Goal: Transaction & Acquisition: Download file/media

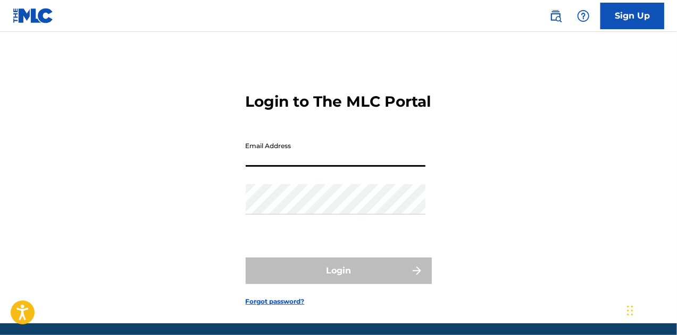
click at [288, 167] on input "Email Address" at bounding box center [336, 152] width 180 height 30
type input "[PERSON_NAME][EMAIL_ADDRESS][PERSON_NAME][DOMAIN_NAME]"
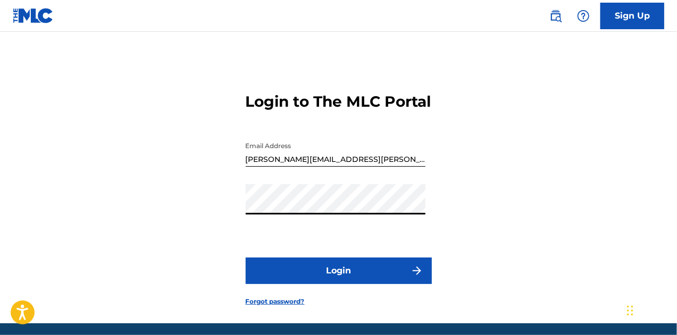
click at [340, 284] on button "Login" at bounding box center [339, 271] width 186 height 27
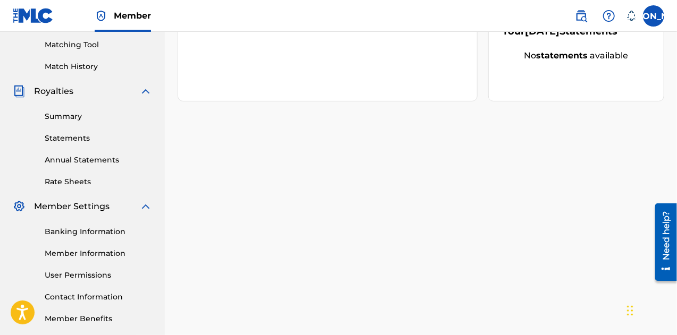
scroll to position [323, 0]
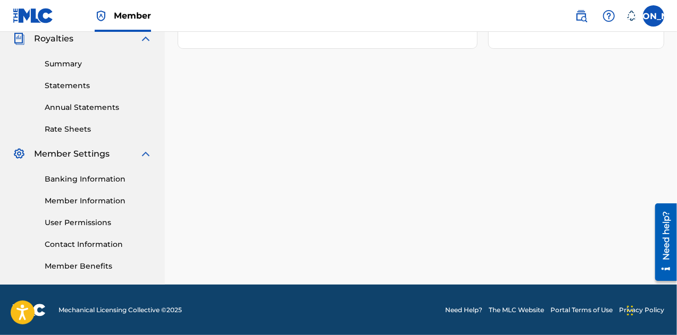
click at [64, 131] on link "Rate Sheets" at bounding box center [98, 129] width 107 height 11
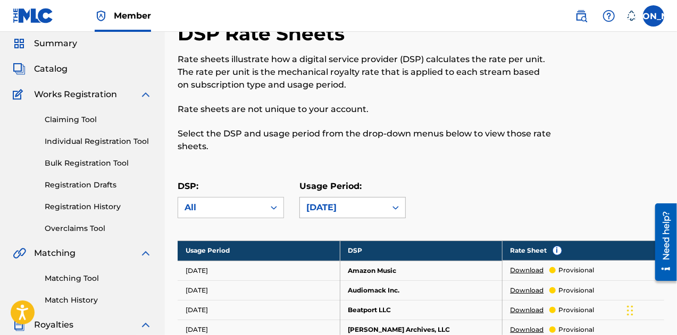
click at [385, 218] on div "[DATE]" at bounding box center [352, 207] width 106 height 21
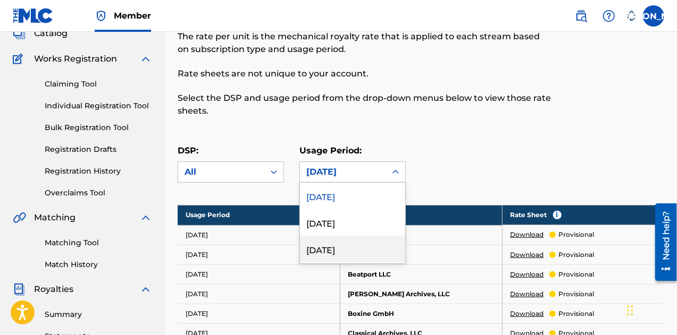
scroll to position [79, 0]
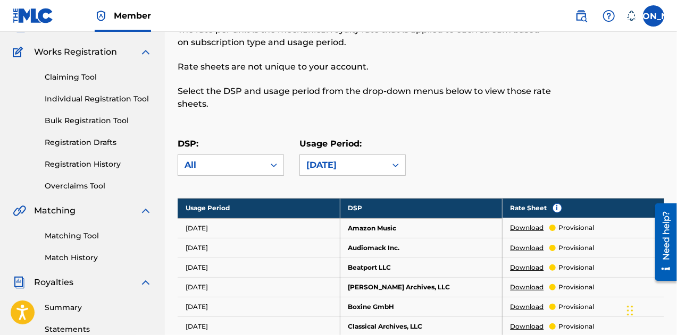
click at [453, 146] on div "DSP: All Usage Period: [DATE]" at bounding box center [421, 162] width 486 height 48
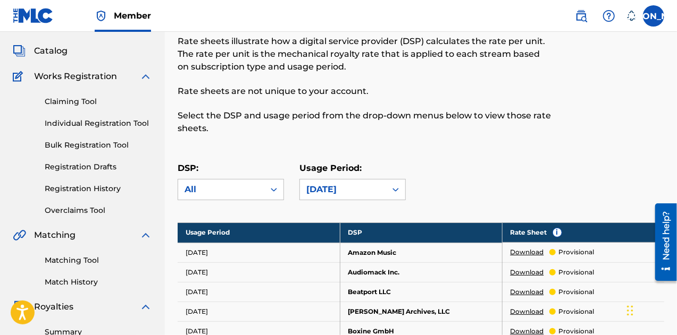
scroll to position [0, 0]
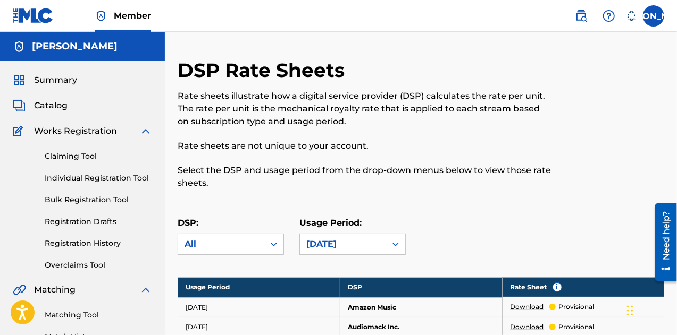
drag, startPoint x: 418, startPoint y: 142, endPoint x: 409, endPoint y: 145, distance: 9.4
click at [418, 142] on p "Rate sheets are not unique to your account." at bounding box center [365, 146] width 375 height 13
drag, startPoint x: 479, startPoint y: 194, endPoint x: 455, endPoint y: 177, distance: 29.3
click at [479, 194] on div "DSP Rate Sheets Rate sheets illustrate how a digital service provider (DSP) cal…" at bounding box center [365, 129] width 375 height 143
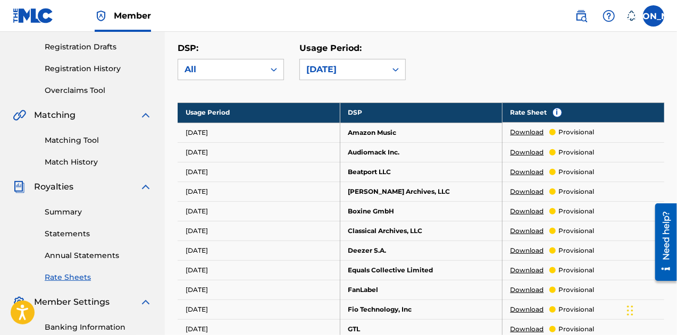
scroll to position [159, 0]
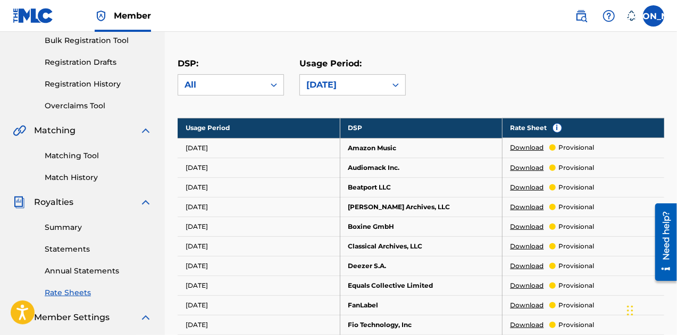
click at [526, 147] on link "Download" at bounding box center [526, 148] width 33 height 10
click at [339, 81] on div "[DATE]" at bounding box center [342, 85] width 73 height 13
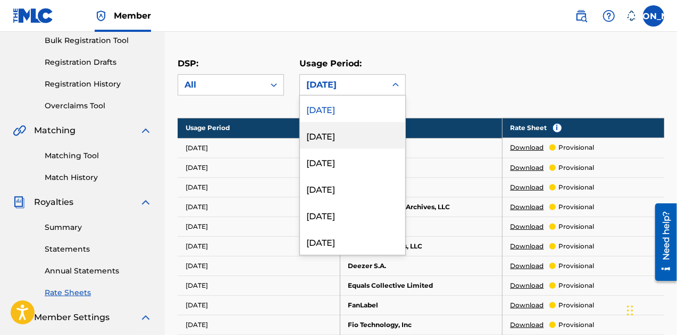
click at [334, 132] on div "[DATE]" at bounding box center [352, 135] width 105 height 27
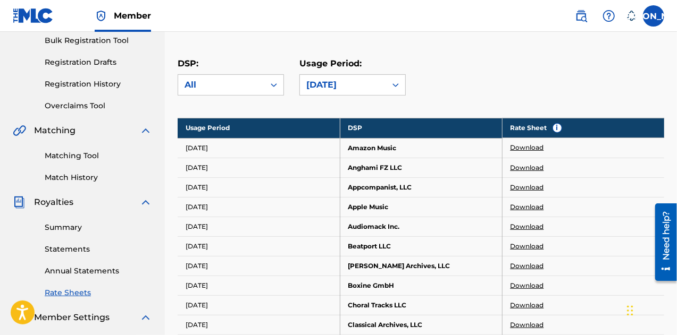
click at [528, 146] on link "Download" at bounding box center [526, 148] width 33 height 10
click at [529, 202] on link "Download" at bounding box center [526, 207] width 33 height 10
click at [357, 87] on div "[DATE]" at bounding box center [342, 85] width 73 height 13
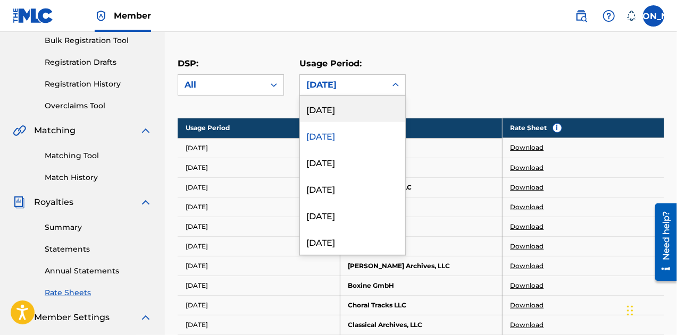
click at [332, 112] on div "[DATE]" at bounding box center [352, 109] width 105 height 27
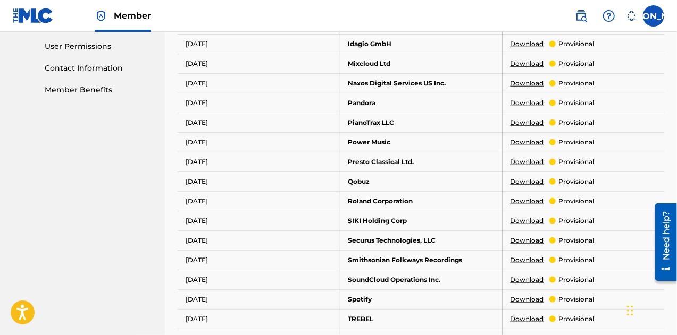
scroll to position [531, 0]
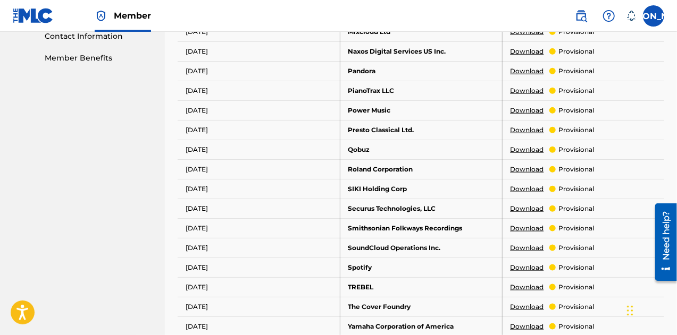
click at [525, 263] on link "Download" at bounding box center [526, 268] width 33 height 10
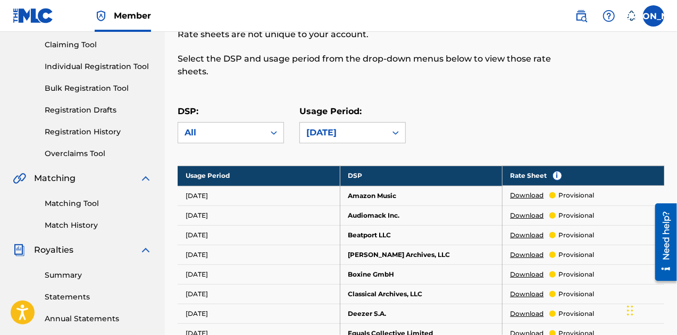
scroll to position [159, 0]
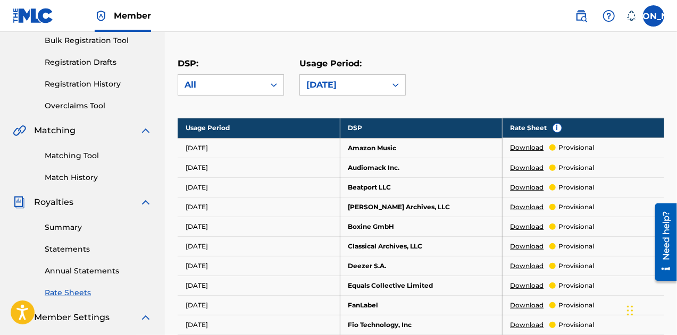
click at [530, 149] on link "Download" at bounding box center [526, 148] width 33 height 10
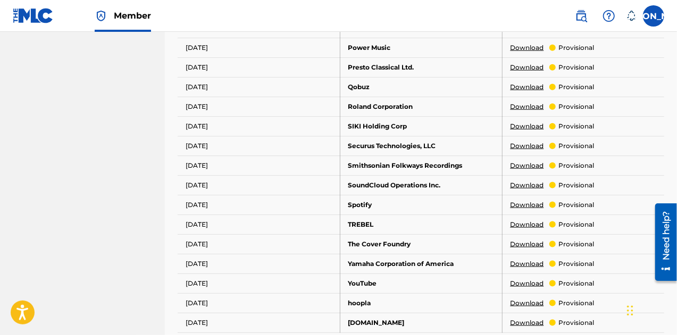
scroll to position [541, 0]
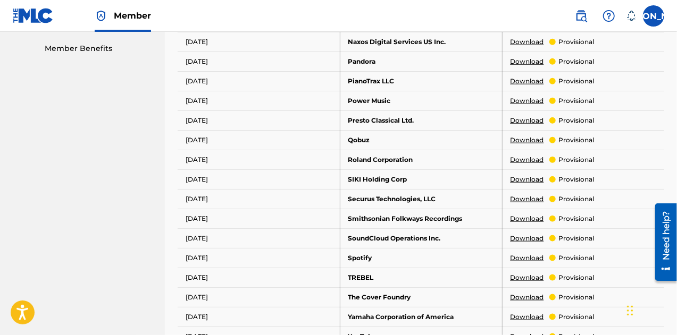
click at [530, 57] on link "Download" at bounding box center [526, 62] width 33 height 10
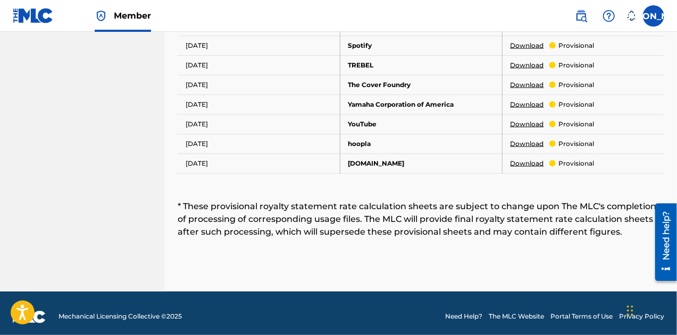
scroll to position [754, 0]
click at [524, 120] on link "Download" at bounding box center [526, 125] width 33 height 10
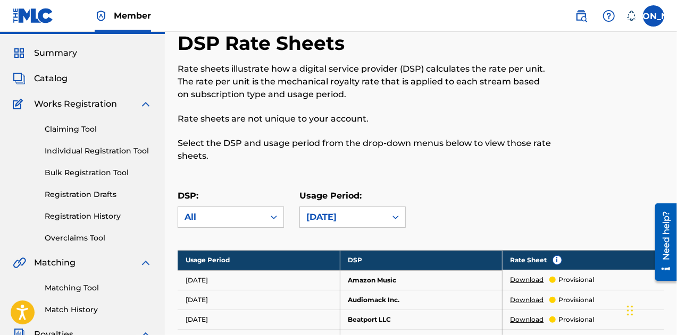
scroll to position [0, 0]
